Goal: Task Accomplishment & Management: Use online tool/utility

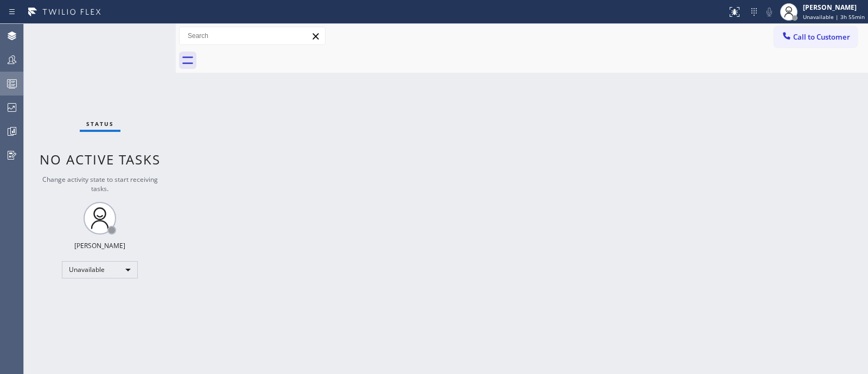
click at [8, 84] on icon at bounding box center [11, 83] width 13 height 13
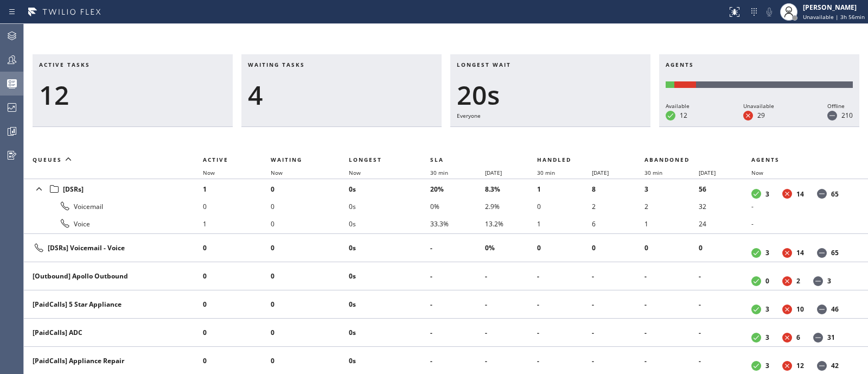
click at [397, 41] on div "Active tasks 12 Waiting tasks 4 Longest wait 20s Everyone Agents Available 12 U…" at bounding box center [446, 199] width 844 height 350
click at [0, 52] on div at bounding box center [12, 60] width 24 height 22
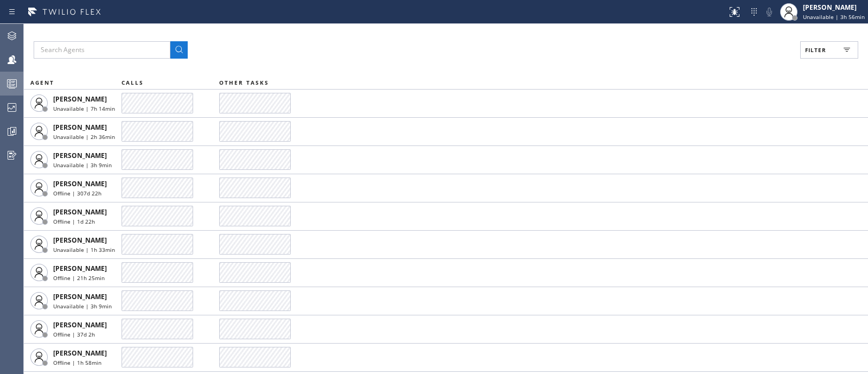
click at [827, 46] on button "Filter" at bounding box center [829, 49] width 58 height 17
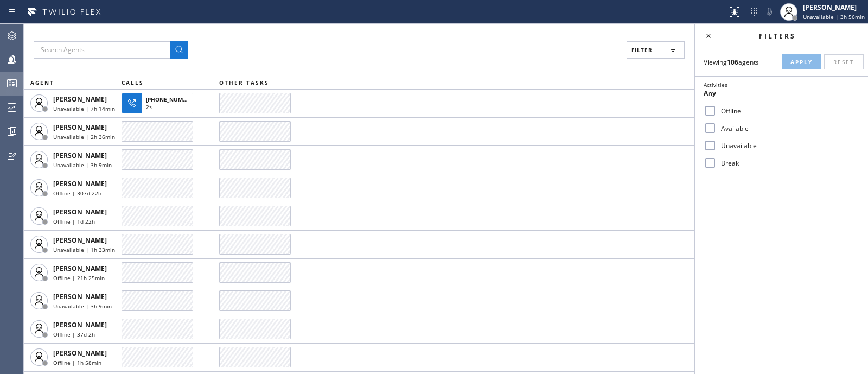
click at [723, 129] on label "Available" at bounding box center [787, 128] width 143 height 9
click at [716, 129] on input "Available" at bounding box center [709, 127] width 13 height 13
checkbox input "true"
click at [799, 63] on span "Apply" at bounding box center [801, 62] width 22 height 8
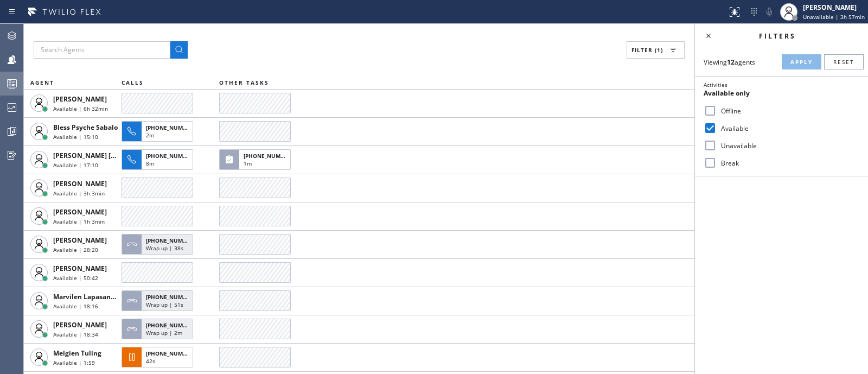
click at [832, 223] on div "Filters Viewing 12 agents Apply Reset Activities Available only Offline Availab…" at bounding box center [781, 199] width 173 height 350
click at [3, 77] on div at bounding box center [12, 83] width 24 height 13
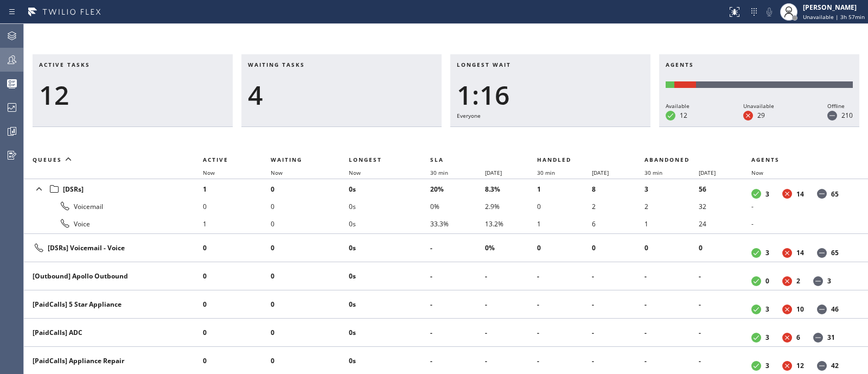
click at [14, 63] on icon at bounding box center [12, 59] width 9 height 9
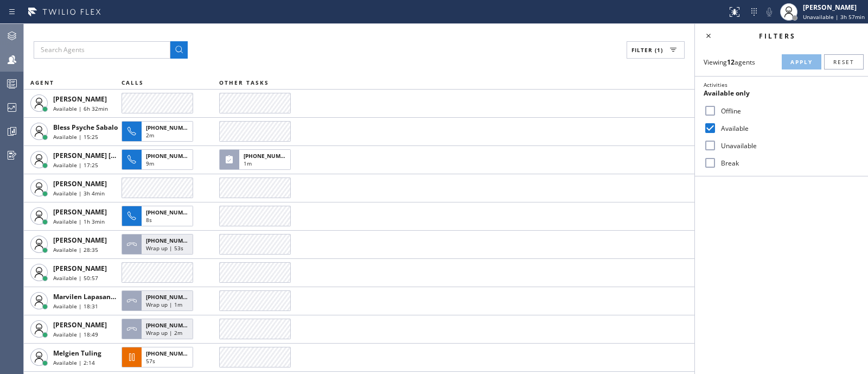
click at [5, 34] on icon at bounding box center [11, 35] width 13 height 13
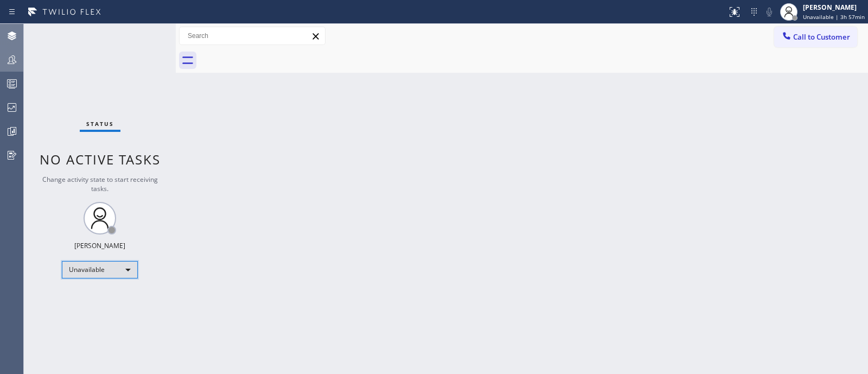
click at [107, 271] on div "Unavailable" at bounding box center [100, 269] width 76 height 17
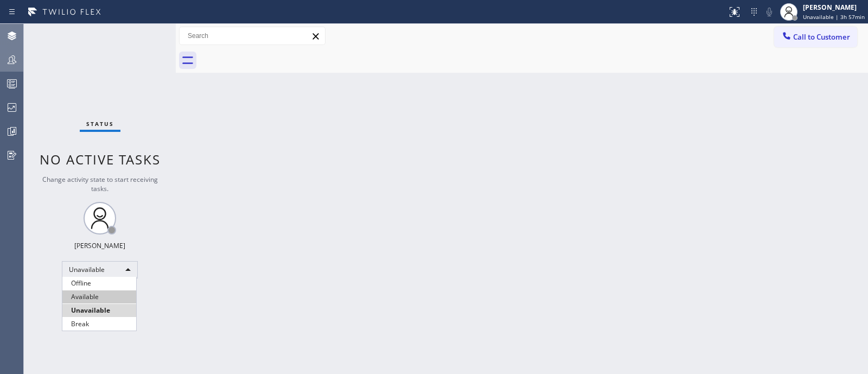
click at [102, 298] on li "Available" at bounding box center [99, 296] width 74 height 13
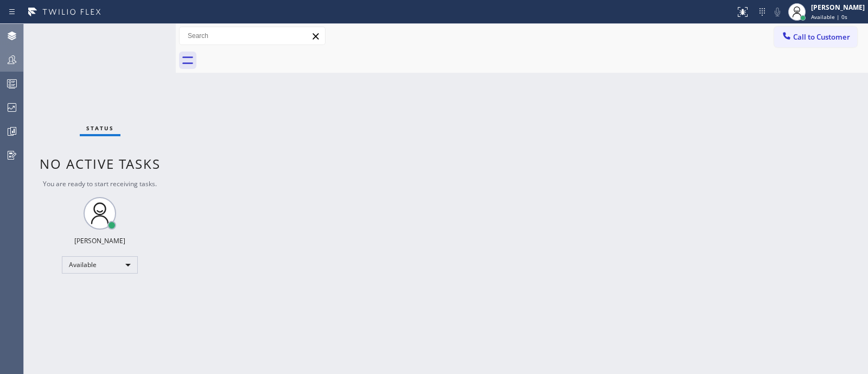
click at [309, 299] on div "Back to Dashboard Change Sender ID Customers Technicians Select a contact Outbo…" at bounding box center [522, 199] width 692 height 350
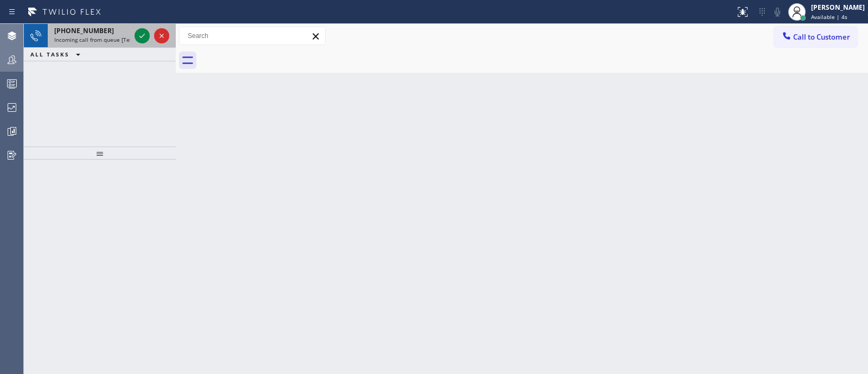
click at [81, 38] on span "Incoming call from queue [Test] All" at bounding box center [99, 40] width 90 height 8
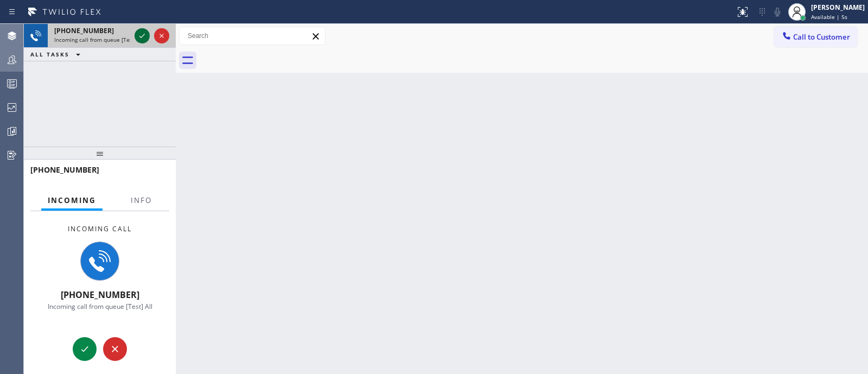
click at [139, 34] on icon at bounding box center [142, 35] width 13 height 13
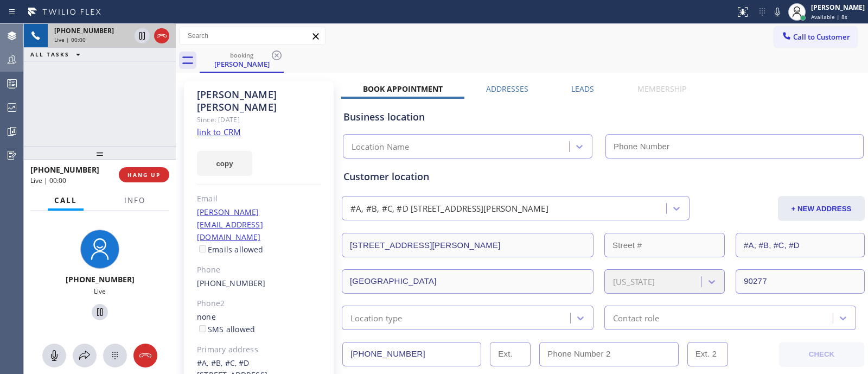
type input "[PHONE_NUMBER]"
click at [229, 126] on link "link to CRM" at bounding box center [219, 131] width 44 height 11
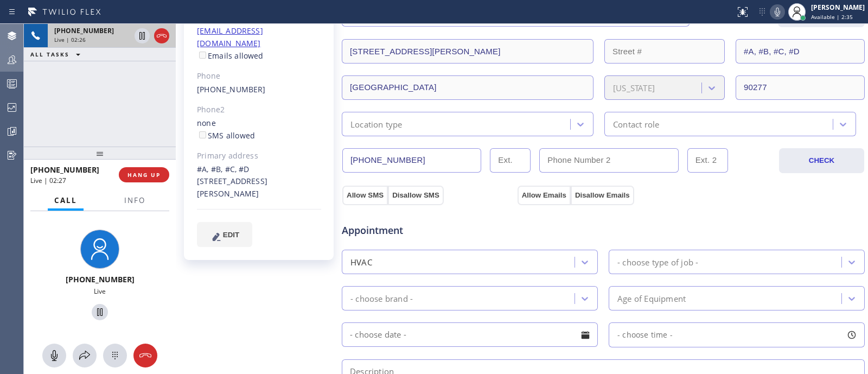
click at [771, 17] on icon at bounding box center [777, 11] width 13 height 13
click at [771, 16] on icon at bounding box center [777, 11] width 13 height 13
click at [98, 88] on div "[PHONE_NUMBER] Live | 03:33 ALL TASKS ALL TASKS ACTIVE TASKS TASKS IN WRAP UP" at bounding box center [100, 85] width 152 height 123
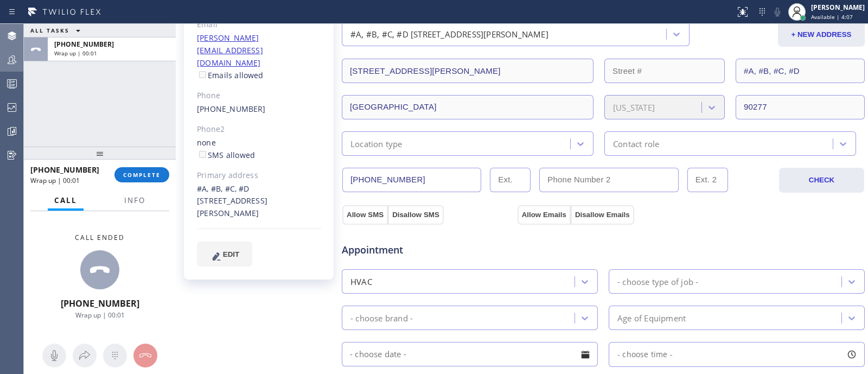
scroll to position [179, 0]
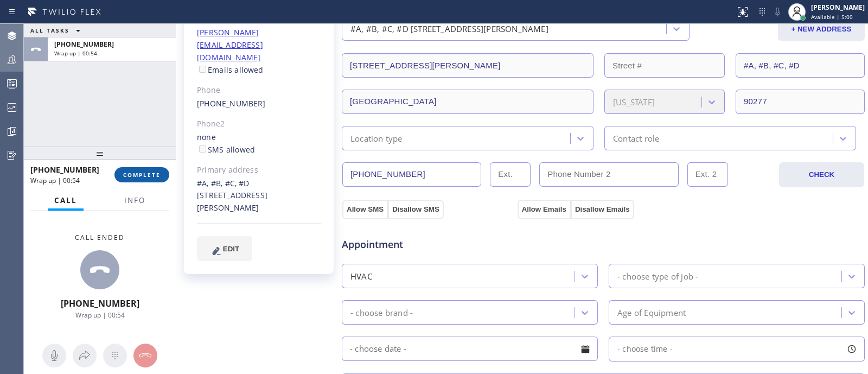
click at [134, 171] on span "COMPLETE" at bounding box center [141, 175] width 37 height 8
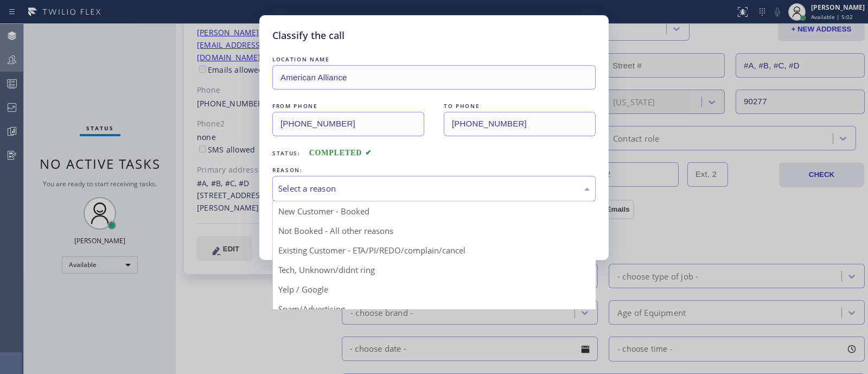
click at [450, 179] on div "Select a reason" at bounding box center [433, 188] width 323 height 25
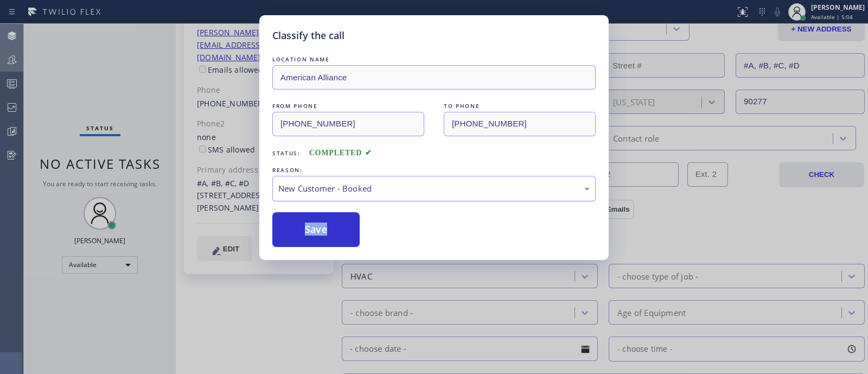
drag, startPoint x: 373, startPoint y: 219, endPoint x: 375, endPoint y: 183, distance: 35.3
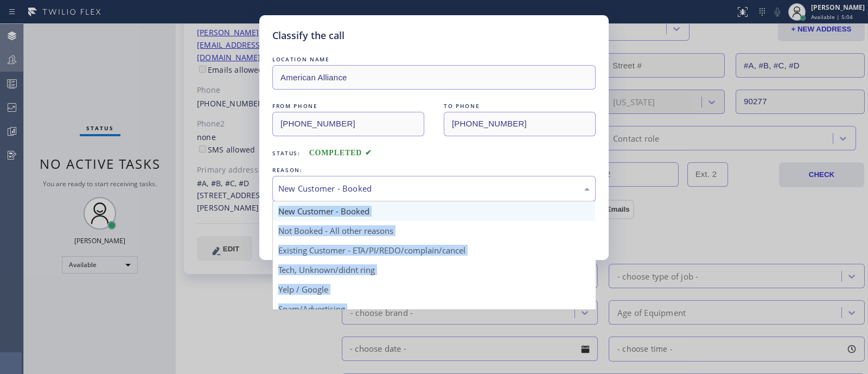
click at [375, 183] on div "New Customer - Booked" at bounding box center [433, 188] width 311 height 12
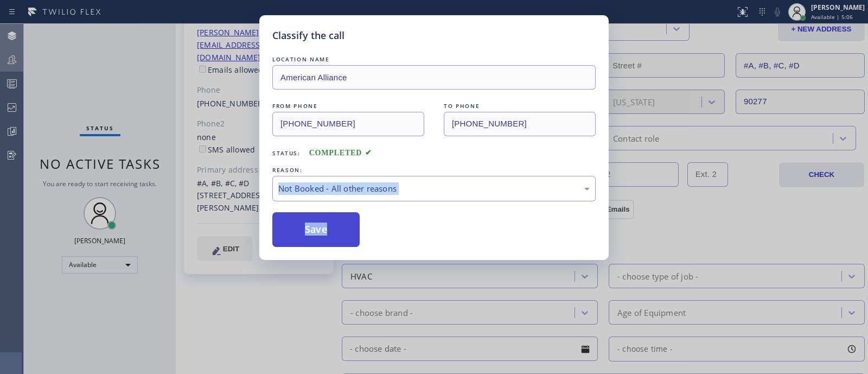
click at [344, 232] on button "Save" at bounding box center [315, 229] width 87 height 35
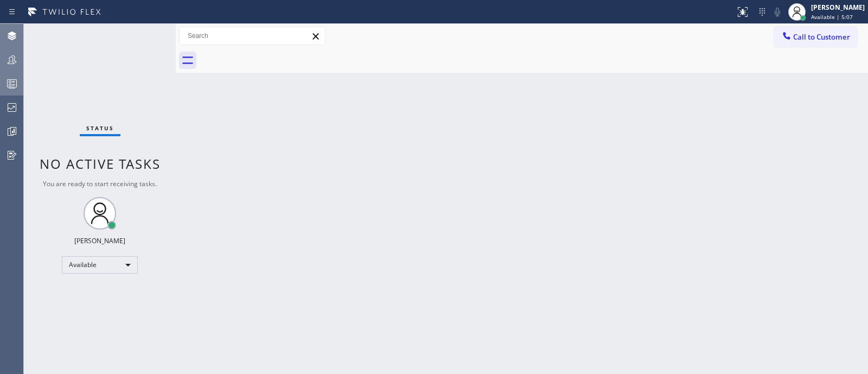
click at [3, 88] on div at bounding box center [12, 83] width 24 height 13
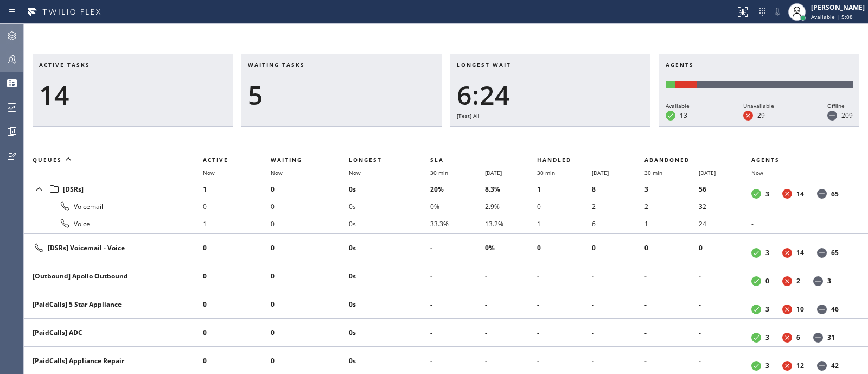
click at [9, 58] on icon at bounding box center [12, 59] width 9 height 9
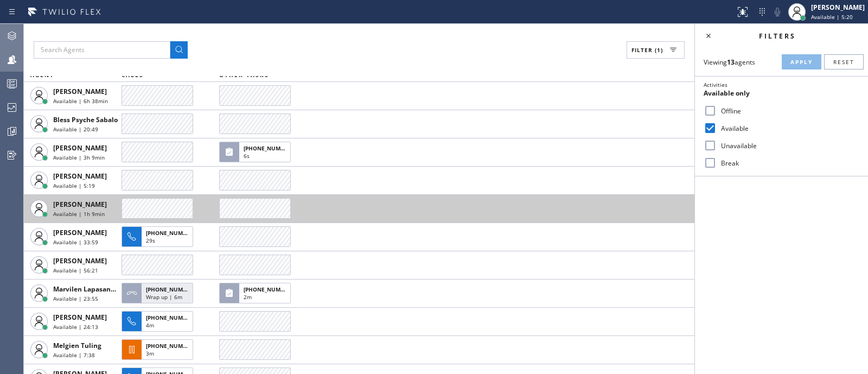
scroll to position [81, 0]
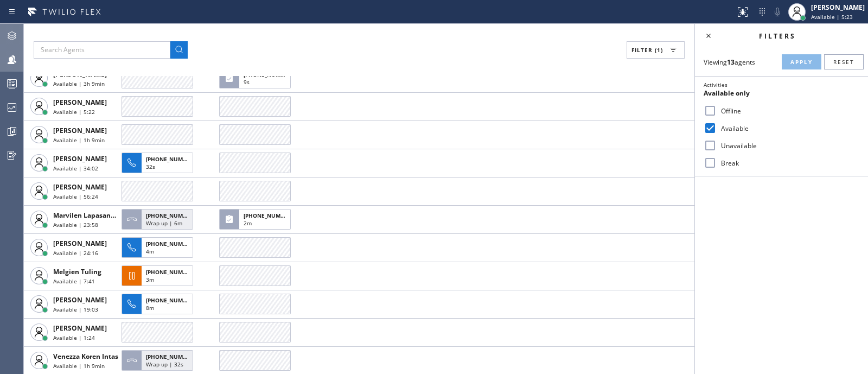
click at [713, 133] on input "Available" at bounding box center [709, 127] width 13 height 13
checkbox input "false"
click at [713, 162] on input "Break" at bounding box center [709, 162] width 13 height 13
click at [803, 67] on button "Apply" at bounding box center [801, 61] width 40 height 15
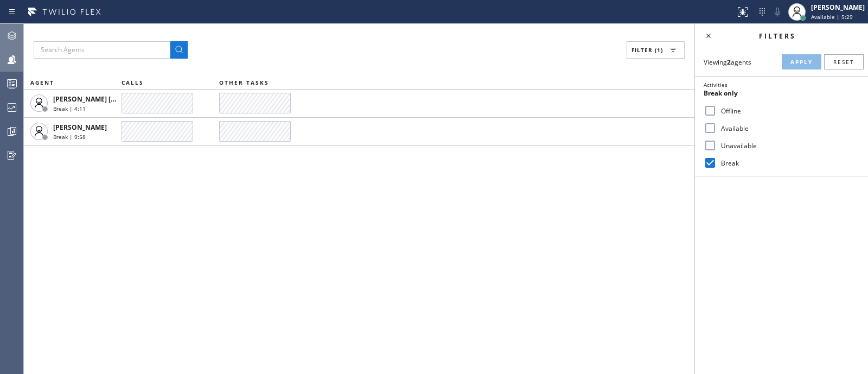
click at [709, 165] on input "Break" at bounding box center [709, 162] width 13 height 13
checkbox input "false"
click at [711, 139] on input "Unavailable" at bounding box center [709, 145] width 13 height 13
click at [803, 58] on span "Apply" at bounding box center [801, 62] width 22 height 8
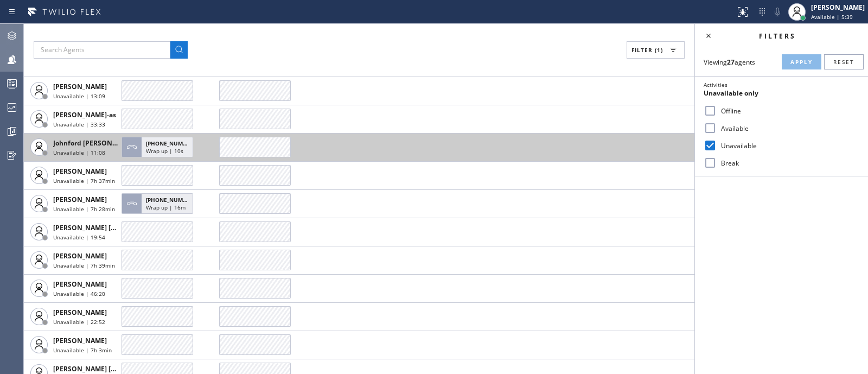
scroll to position [477, 0]
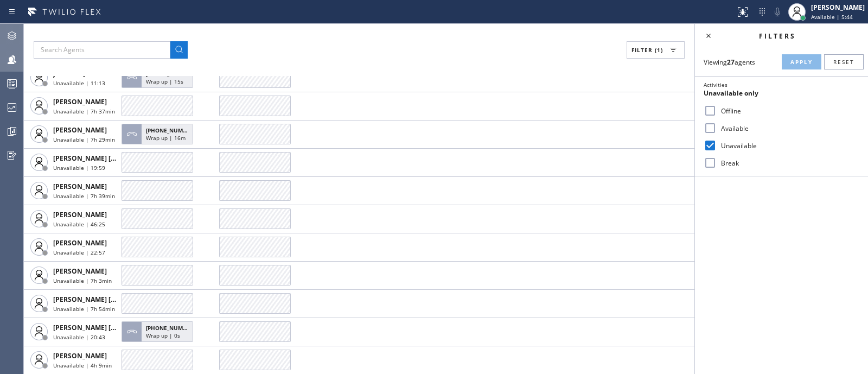
click at [705, 146] on input "Unavailable" at bounding box center [709, 145] width 13 height 13
checkbox input "false"
click at [728, 126] on label "Available" at bounding box center [787, 128] width 143 height 9
click at [716, 126] on input "Available" at bounding box center [709, 127] width 13 height 13
checkbox input "true"
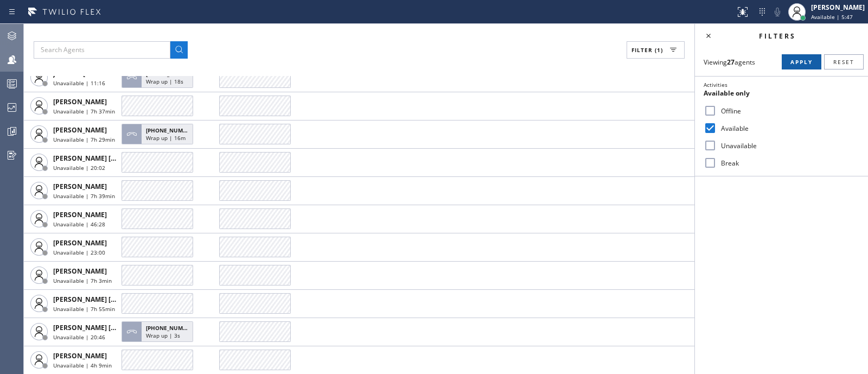
click at [803, 69] on button "Apply" at bounding box center [801, 61] width 40 height 15
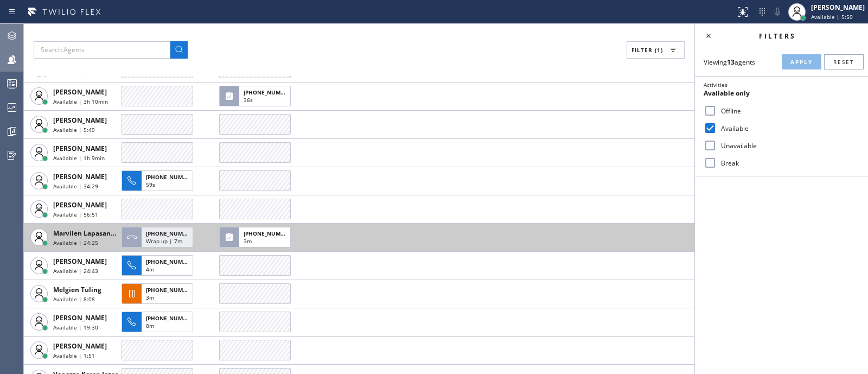
scroll to position [0, 0]
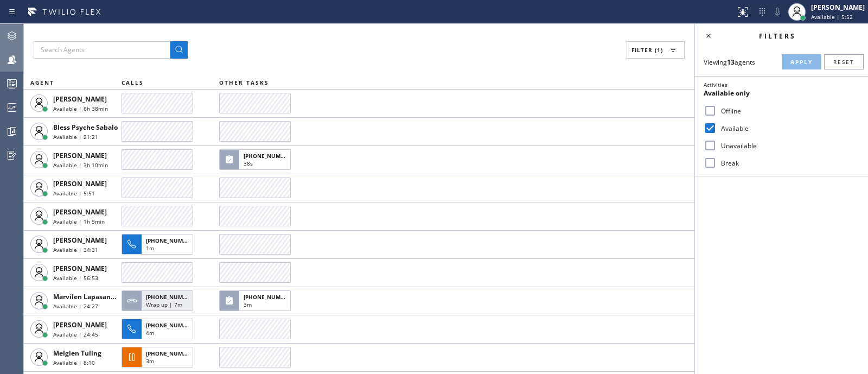
click at [819, 24] on div "Filters" at bounding box center [781, 36] width 173 height 24
click at [819, 18] on span "Available | 5:53" at bounding box center [832, 17] width 42 height 8
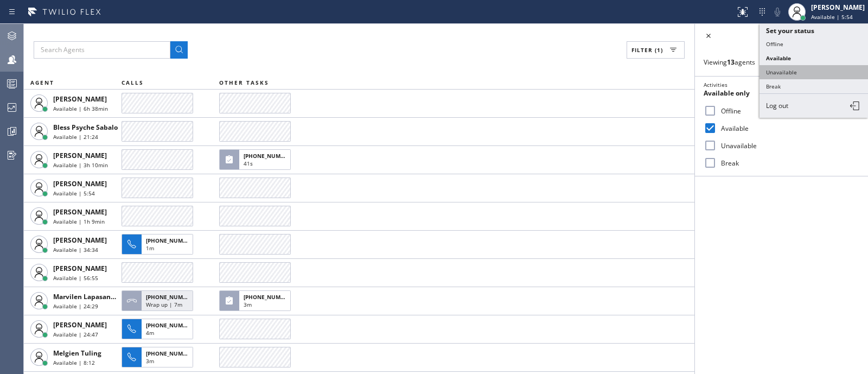
click at [797, 73] on button "Unavailable" at bounding box center [813, 72] width 108 height 14
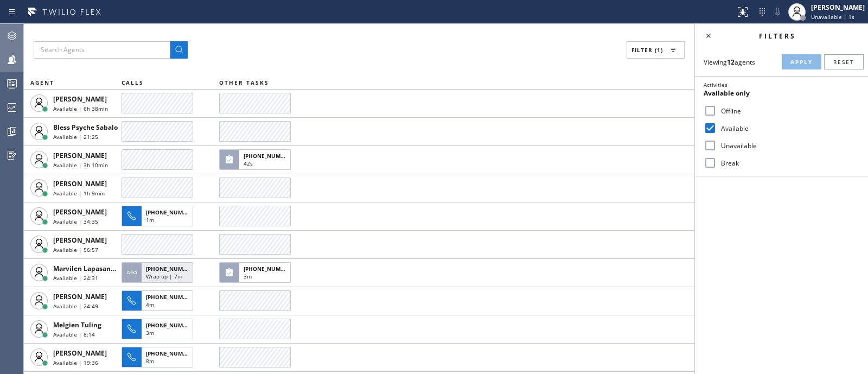
click at [3, 38] on div at bounding box center [12, 35] width 24 height 13
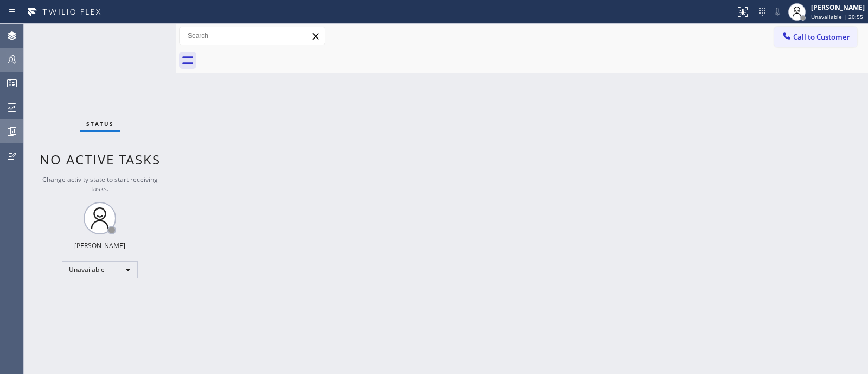
click at [11, 137] on icon at bounding box center [11, 131] width 13 height 13
